Goal: Transaction & Acquisition: Subscribe to service/newsletter

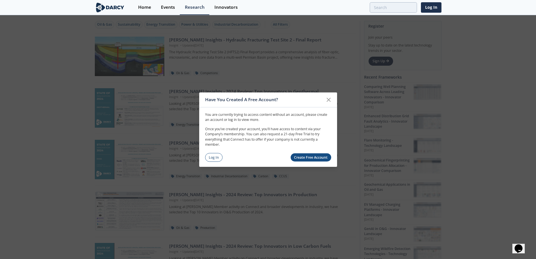
click at [307, 160] on link "Create Free Account" at bounding box center [311, 157] width 41 height 8
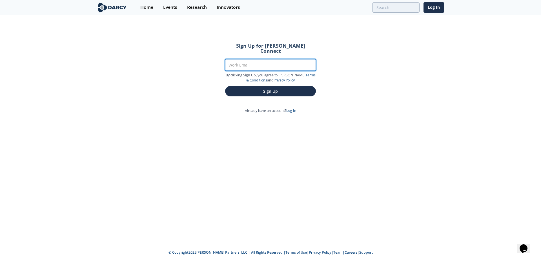
click at [256, 59] on input "Work Email" at bounding box center [270, 65] width 91 height 12
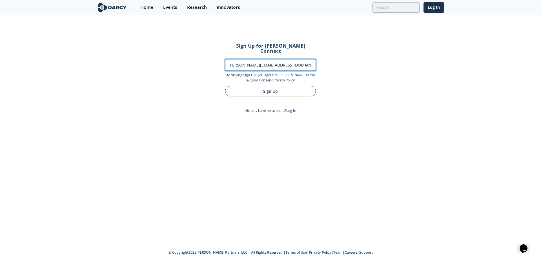
type input "[PERSON_NAME][EMAIL_ADDRESS][DOMAIN_NAME]"
click at [288, 86] on button "Sign Up" at bounding box center [270, 91] width 91 height 10
click at [269, 86] on button "Sign Up" at bounding box center [270, 91] width 91 height 10
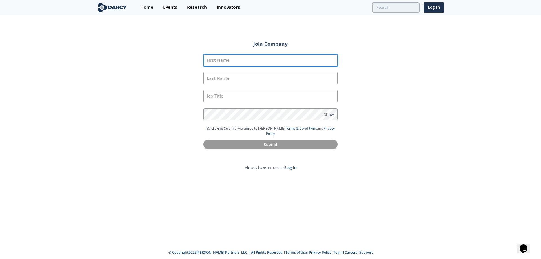
click at [265, 60] on input "First Name" at bounding box center [270, 60] width 134 height 12
type input "[PERSON_NAME]"
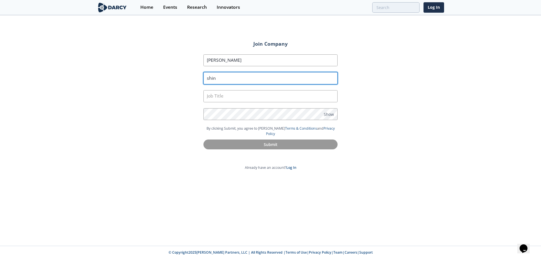
type input "shin"
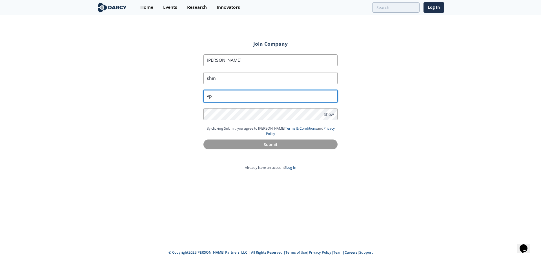
type input "vp"
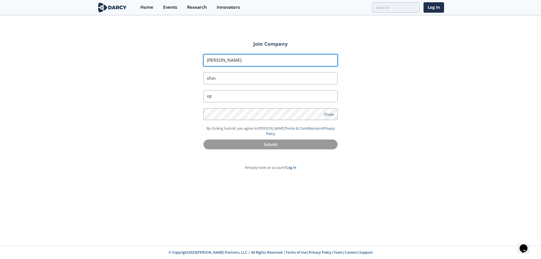
type input "Paul"
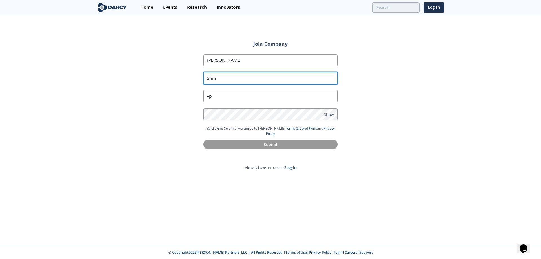
type input "Shin"
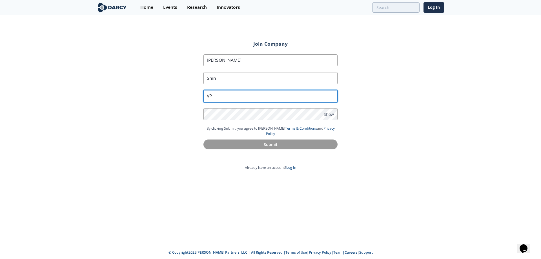
type input "VP"
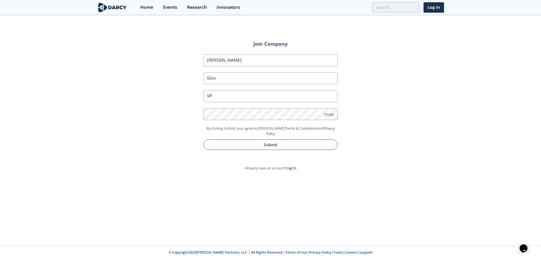
click at [261, 139] on button "Submit" at bounding box center [270, 144] width 134 height 10
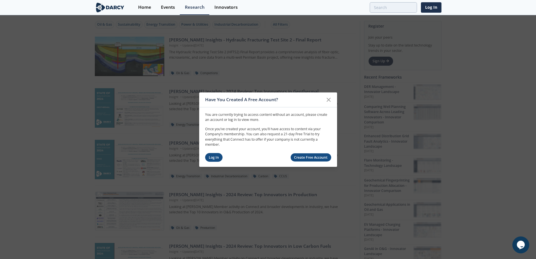
click at [208, 157] on link "Log In" at bounding box center [214, 157] width 18 height 9
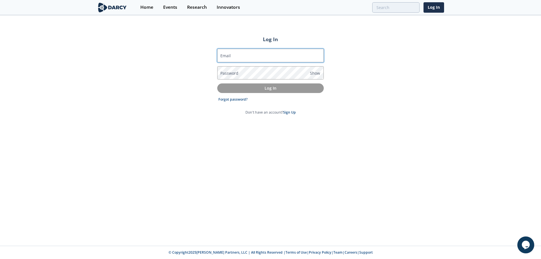
click at [302, 57] on input "Email" at bounding box center [270, 56] width 106 height 14
type input "[PERSON_NAME][EMAIL_ADDRESS][DOMAIN_NAME]"
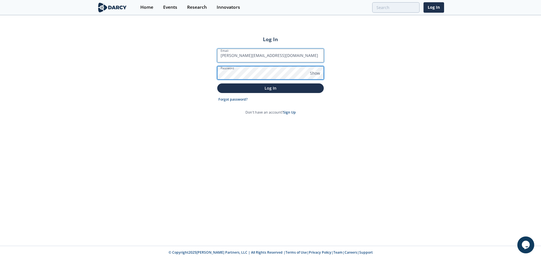
click at [217, 83] on button "Log In" at bounding box center [270, 87] width 106 height 9
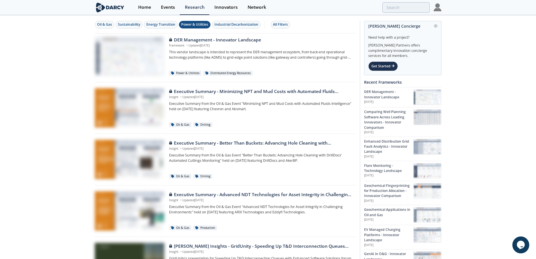
click at [188, 26] on div "Power & Utilities" at bounding box center [194, 24] width 27 height 5
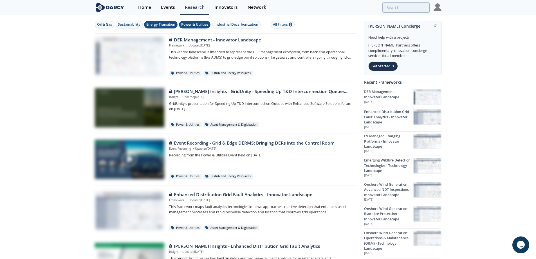
click at [149, 24] on div "Energy Transition" at bounding box center [160, 24] width 29 height 5
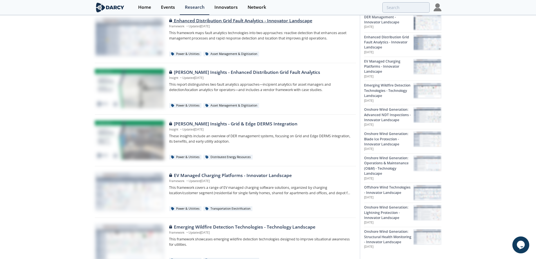
scroll to position [325, 0]
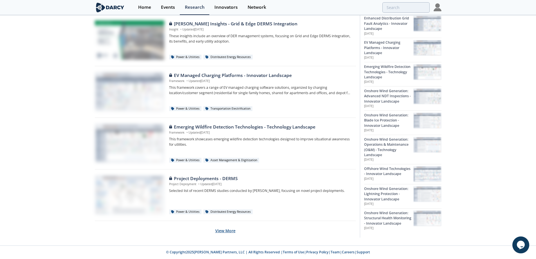
click at [229, 233] on button "View More" at bounding box center [225, 231] width 20 height 14
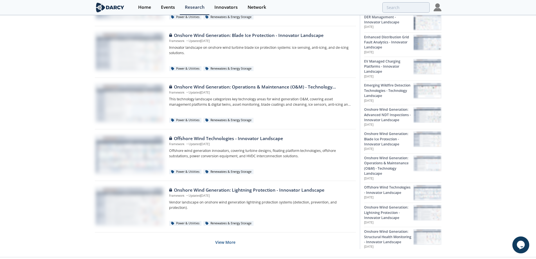
scroll to position [841, 0]
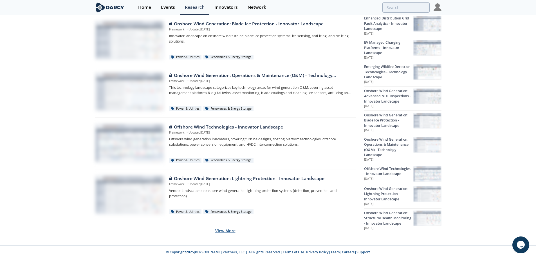
click at [227, 231] on button "View More" at bounding box center [225, 231] width 20 height 14
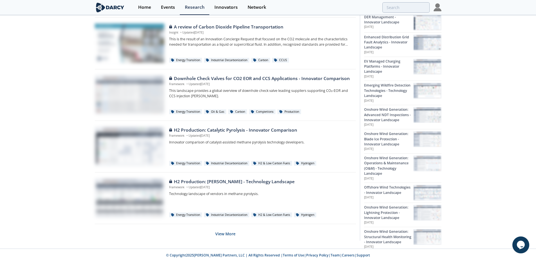
scroll to position [1356, 0]
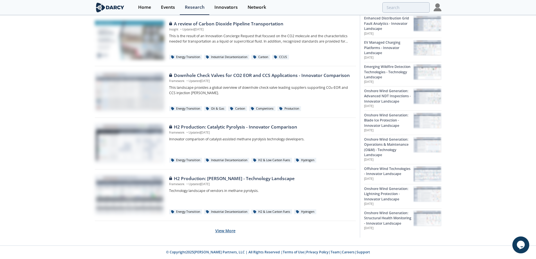
click at [225, 230] on button "View More" at bounding box center [225, 231] width 20 height 14
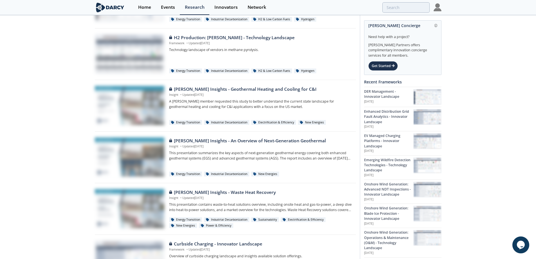
scroll to position [1412, 0]
